Goal: Check status: Check status

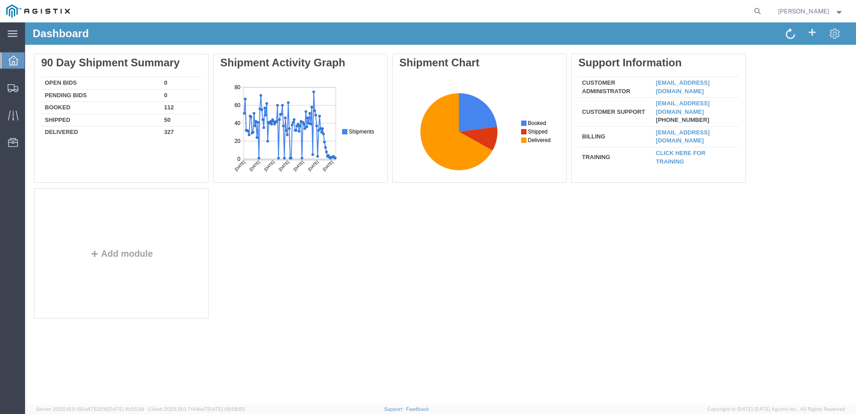
drag, startPoint x: 779, startPoint y: 13, endPoint x: 770, endPoint y: 16, distance: 9.6
click at [764, 13] on icon at bounding box center [757, 11] width 13 height 13
click at [663, 9] on input "search" at bounding box center [615, 10] width 272 height 21
paste input "56822742"
type input "56822742"
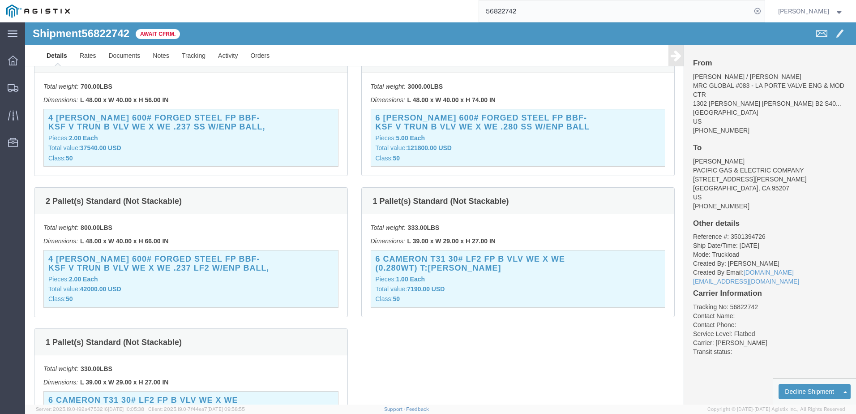
scroll to position [45, 0]
